Goal: Obtain resource: Download file/media

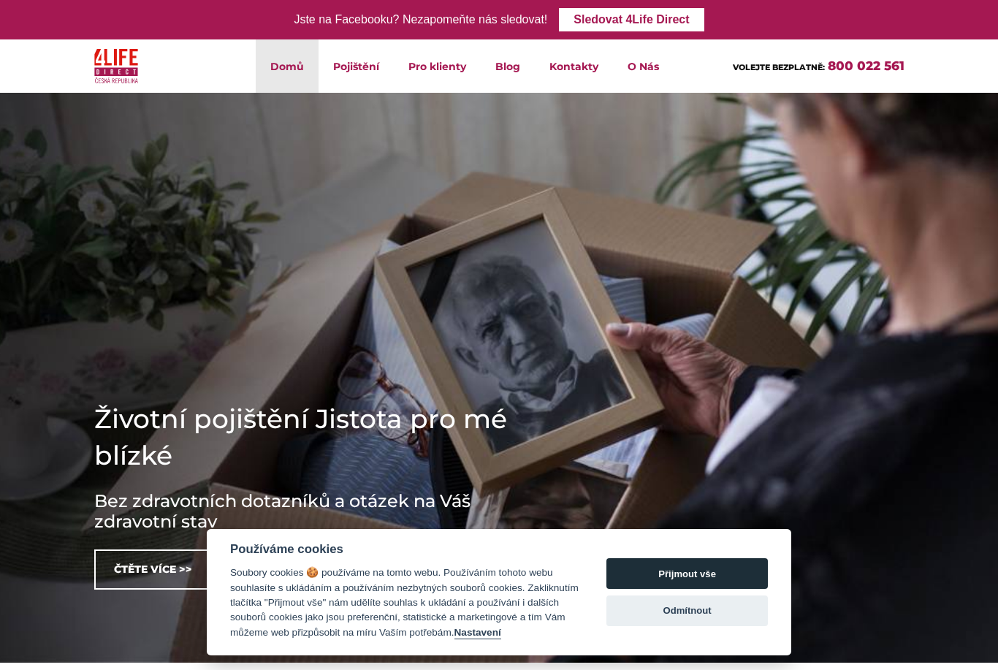
click at [698, 569] on button "Přijmout vše" at bounding box center [686, 573] width 161 height 31
checkbox input "true"
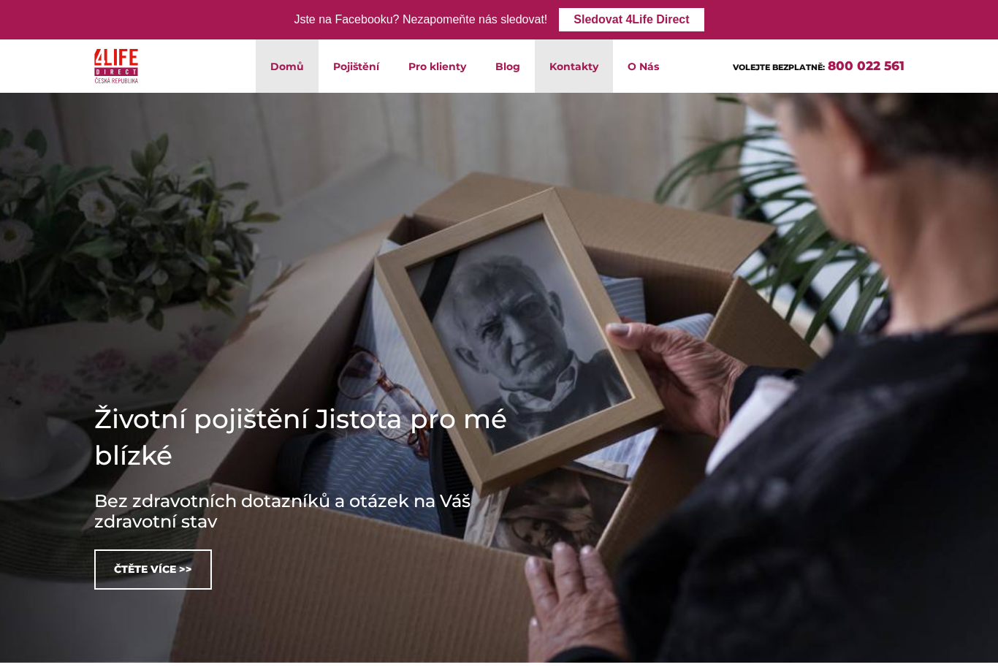
click at [585, 69] on link "Kontakty" at bounding box center [574, 65] width 78 height 53
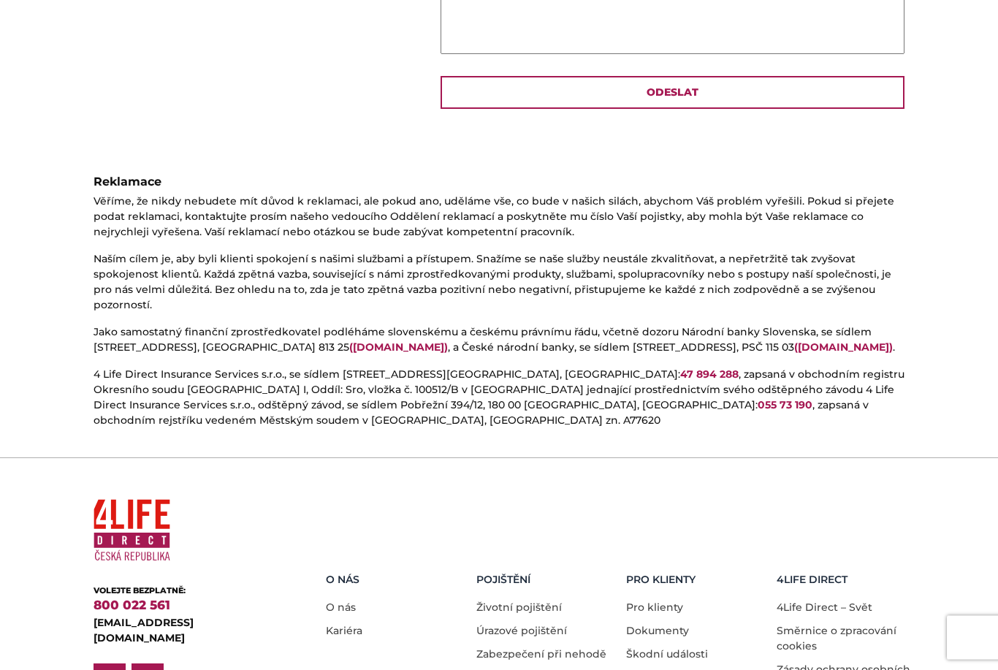
scroll to position [698, 0]
click at [677, 647] on link "Škodní události" at bounding box center [667, 653] width 82 height 13
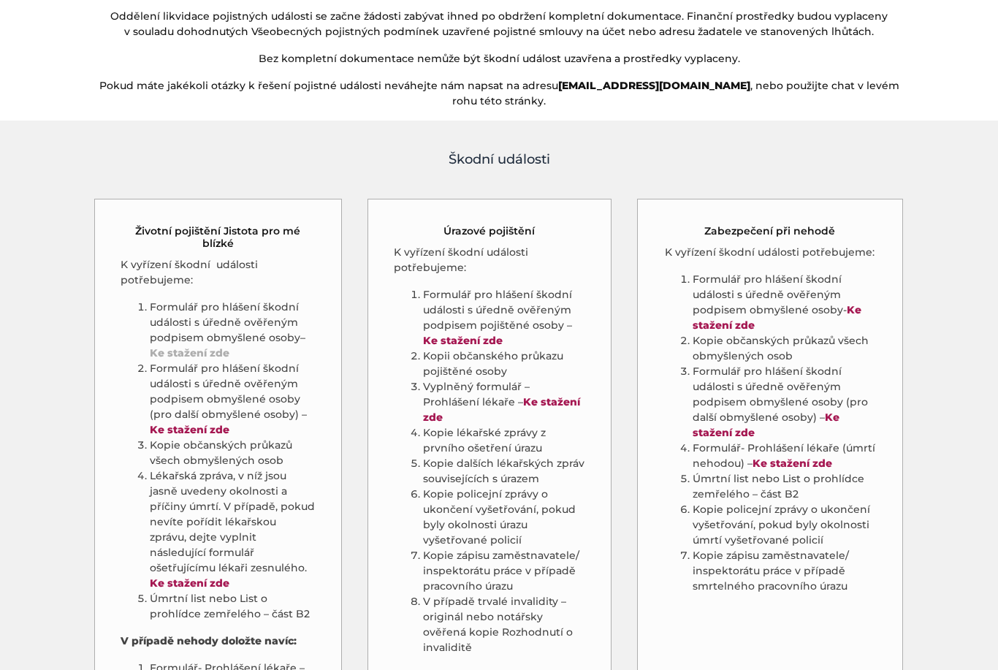
scroll to position [639, 0]
click at [206, 346] on strong "Ke stažení zde" at bounding box center [190, 352] width 80 height 13
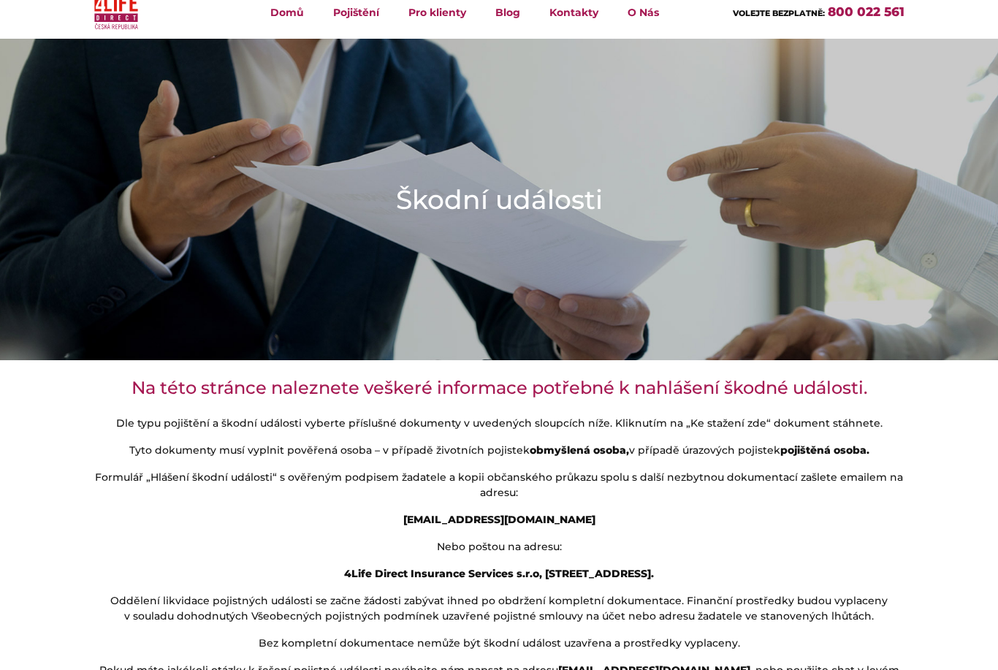
scroll to position [42, 0]
